Goal: Find specific page/section: Find specific page/section

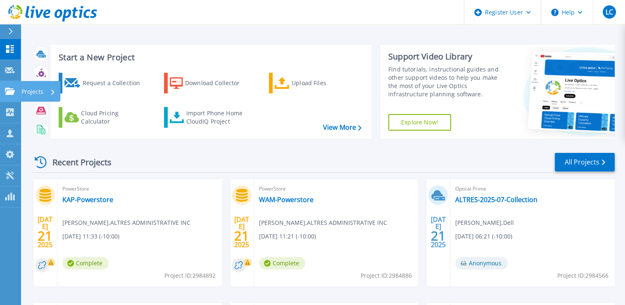
click at [12, 88] on icon at bounding box center [10, 91] width 10 height 7
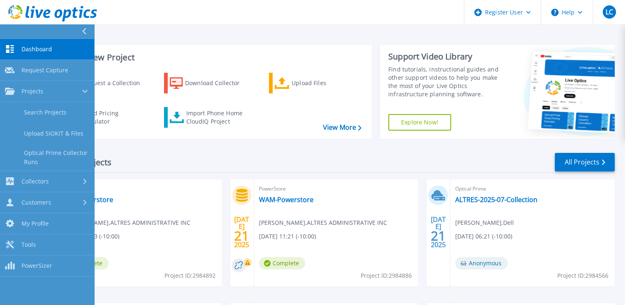
click at [12, 49] on icon at bounding box center [10, 49] width 10 height 8
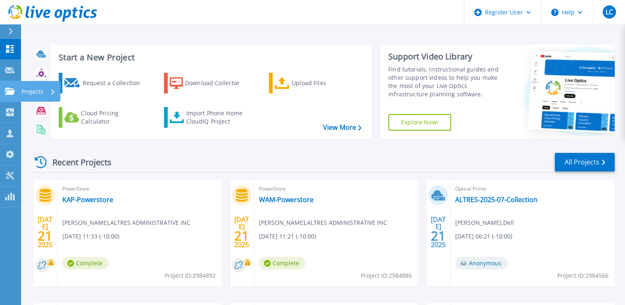
click at [8, 92] on icon at bounding box center [10, 91] width 10 height 7
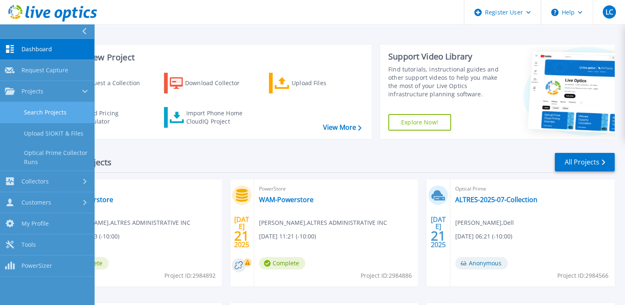
click at [31, 110] on link "Search Projects" at bounding box center [47, 112] width 94 height 21
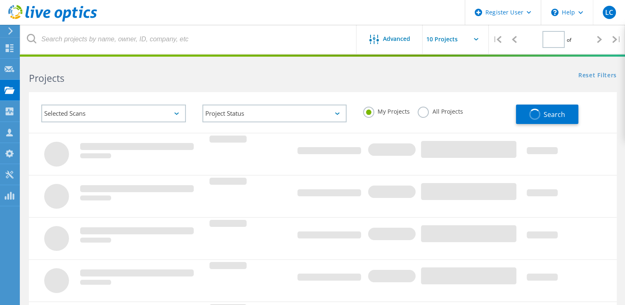
type input "1"
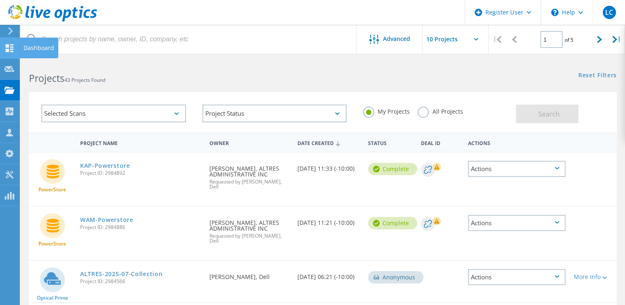
click at [7, 53] on div at bounding box center [10, 49] width 10 height 9
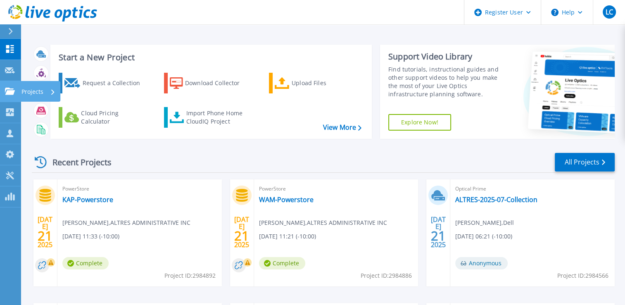
click at [9, 98] on link "Projects Projects" at bounding box center [10, 91] width 21 height 21
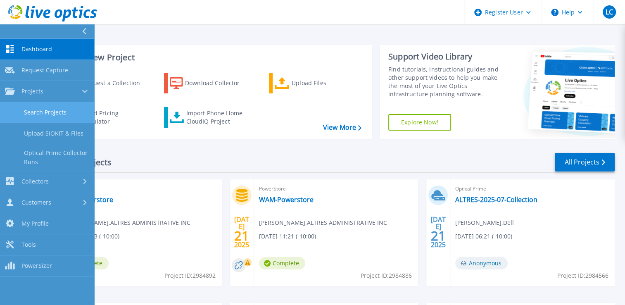
click at [40, 117] on link "Search Projects" at bounding box center [47, 112] width 94 height 21
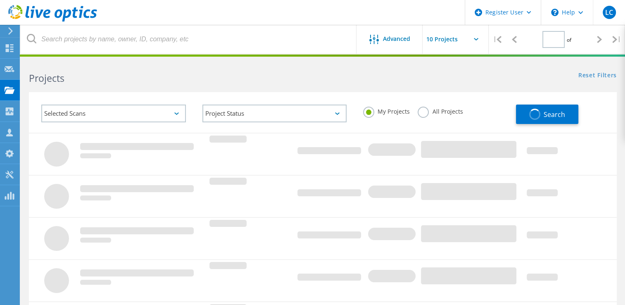
type input "1"
